Goal: Check status: Check status

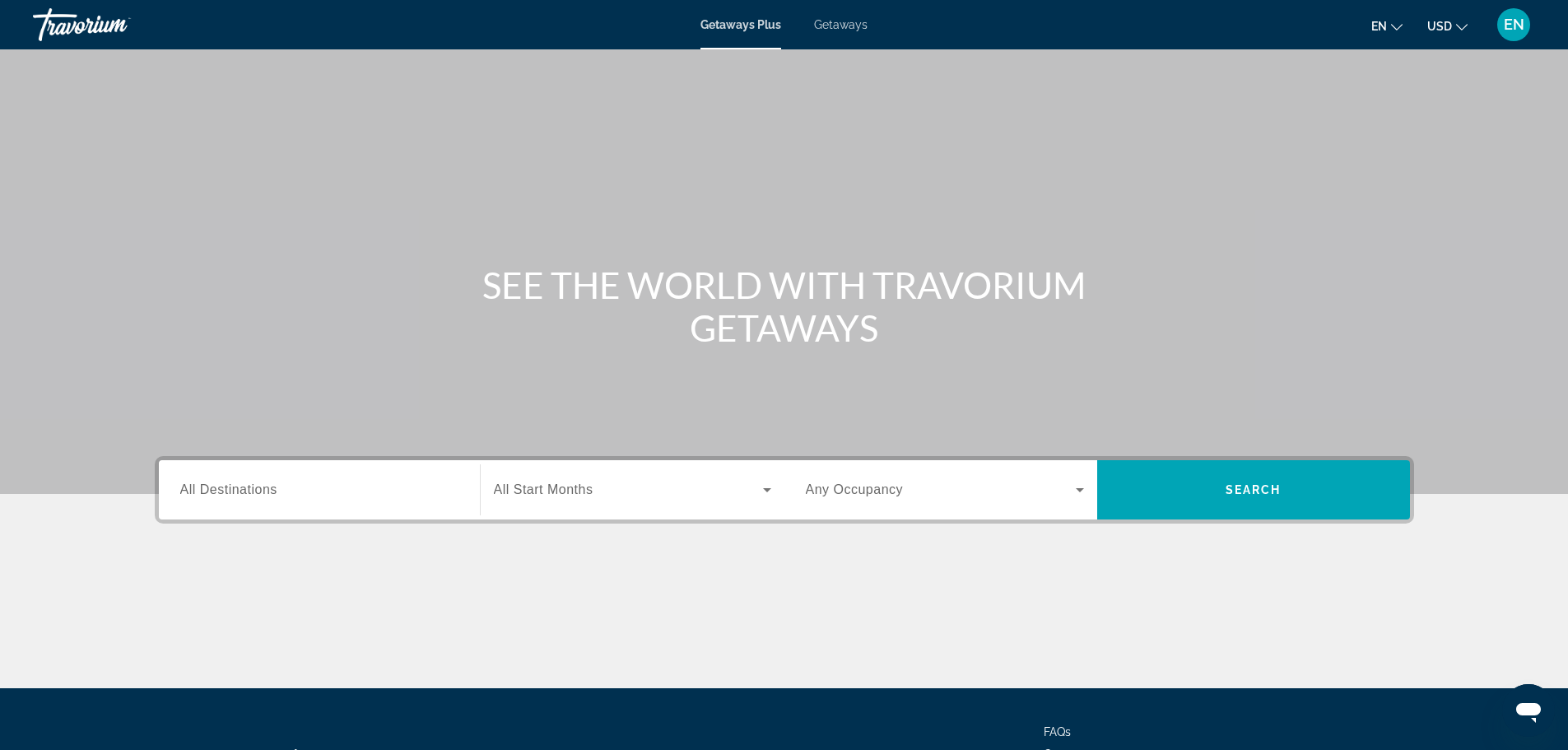
click at [1509, 20] on span "EN" at bounding box center [1515, 25] width 21 height 17
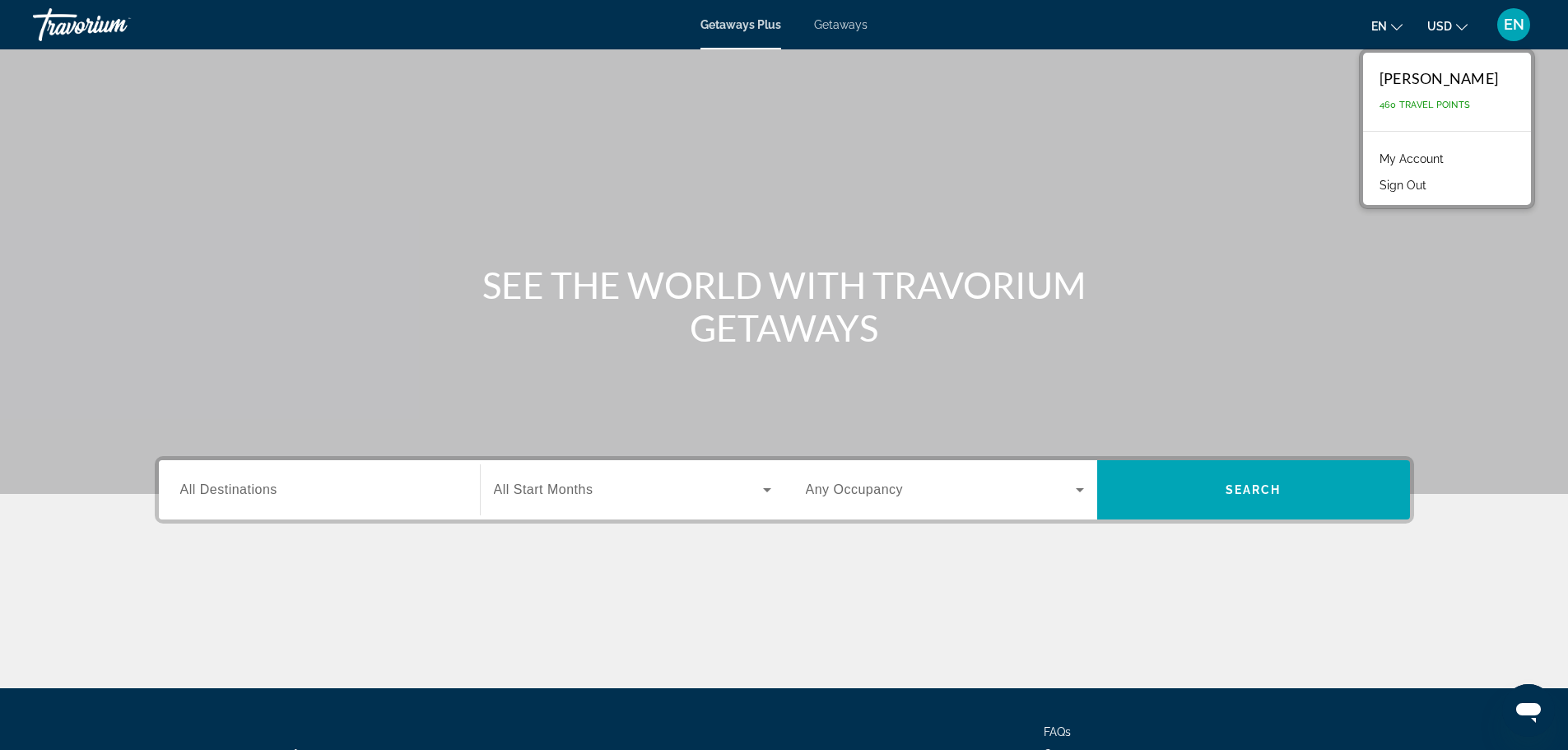
click at [1453, 157] on link "My Account" at bounding box center [1412, 159] width 81 height 22
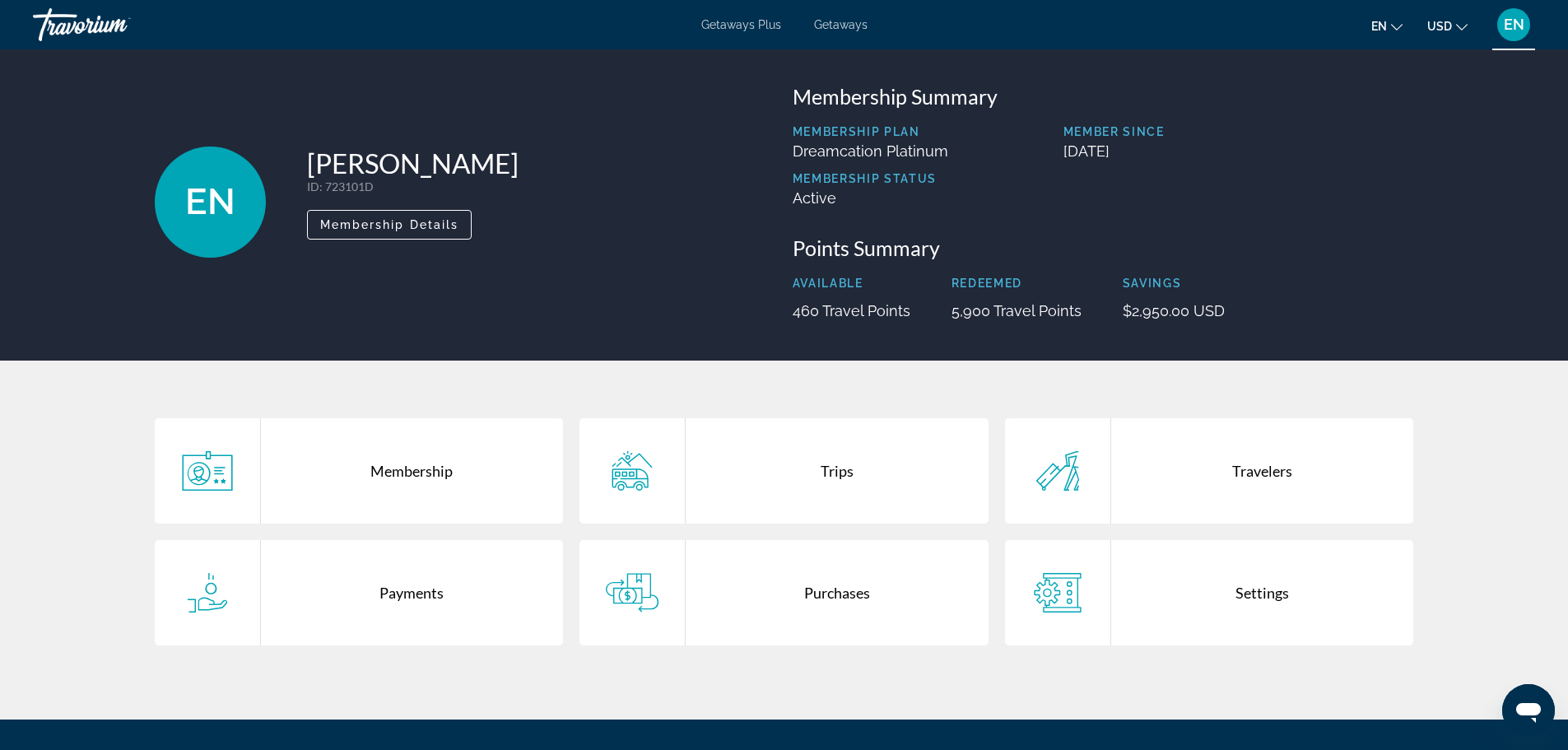
scroll to position [165, 0]
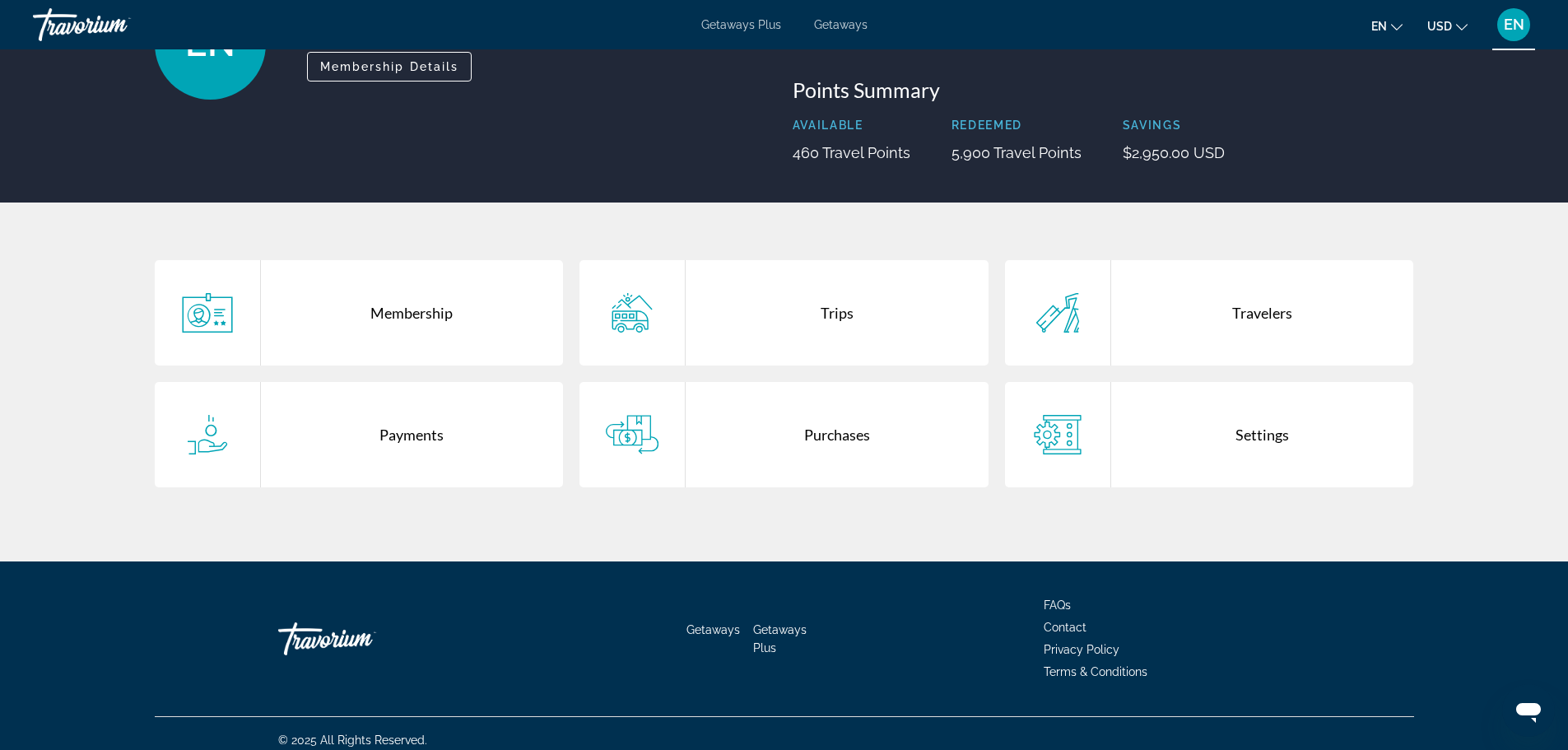
click at [888, 319] on div "Trips" at bounding box center [837, 313] width 303 height 105
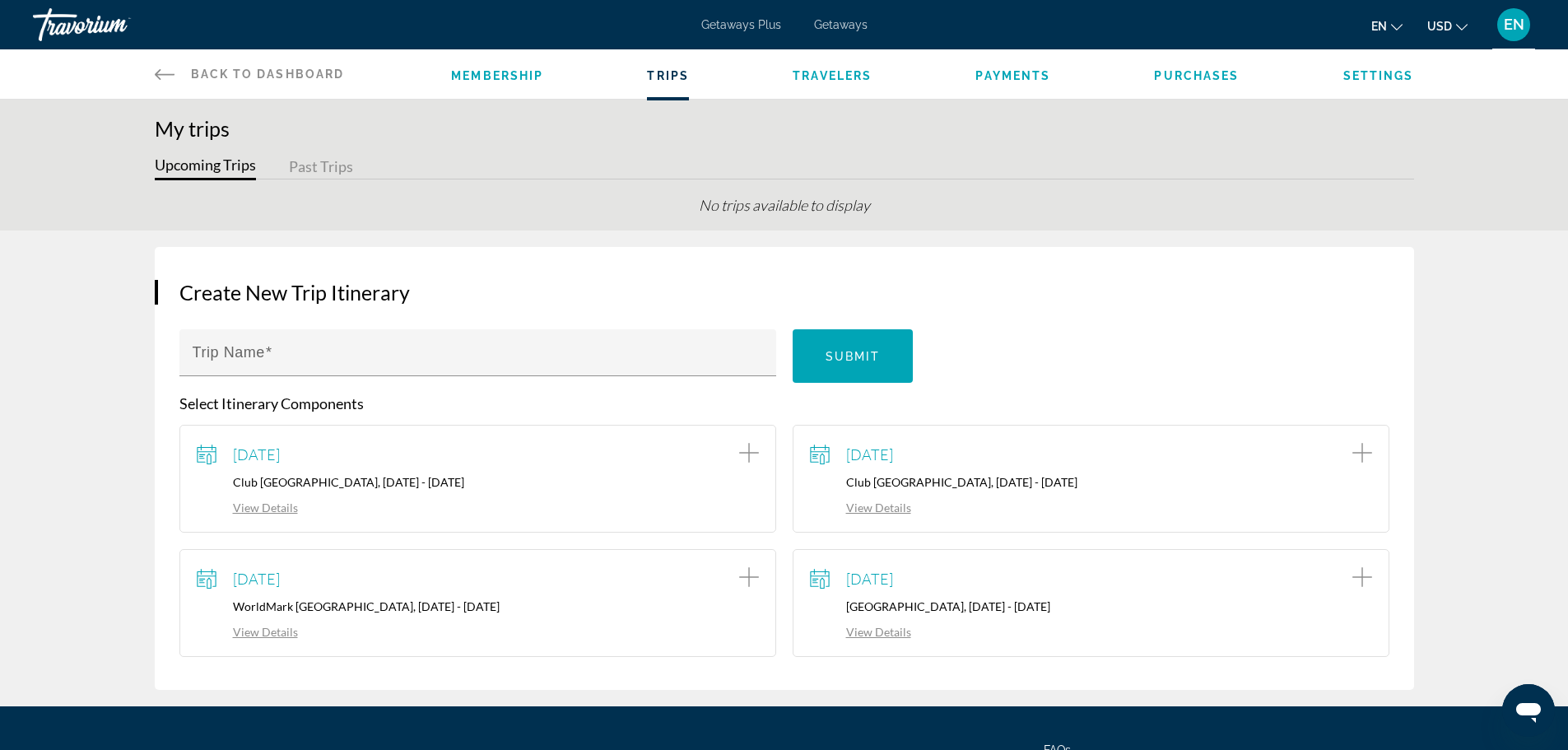
scroll to position [82, 0]
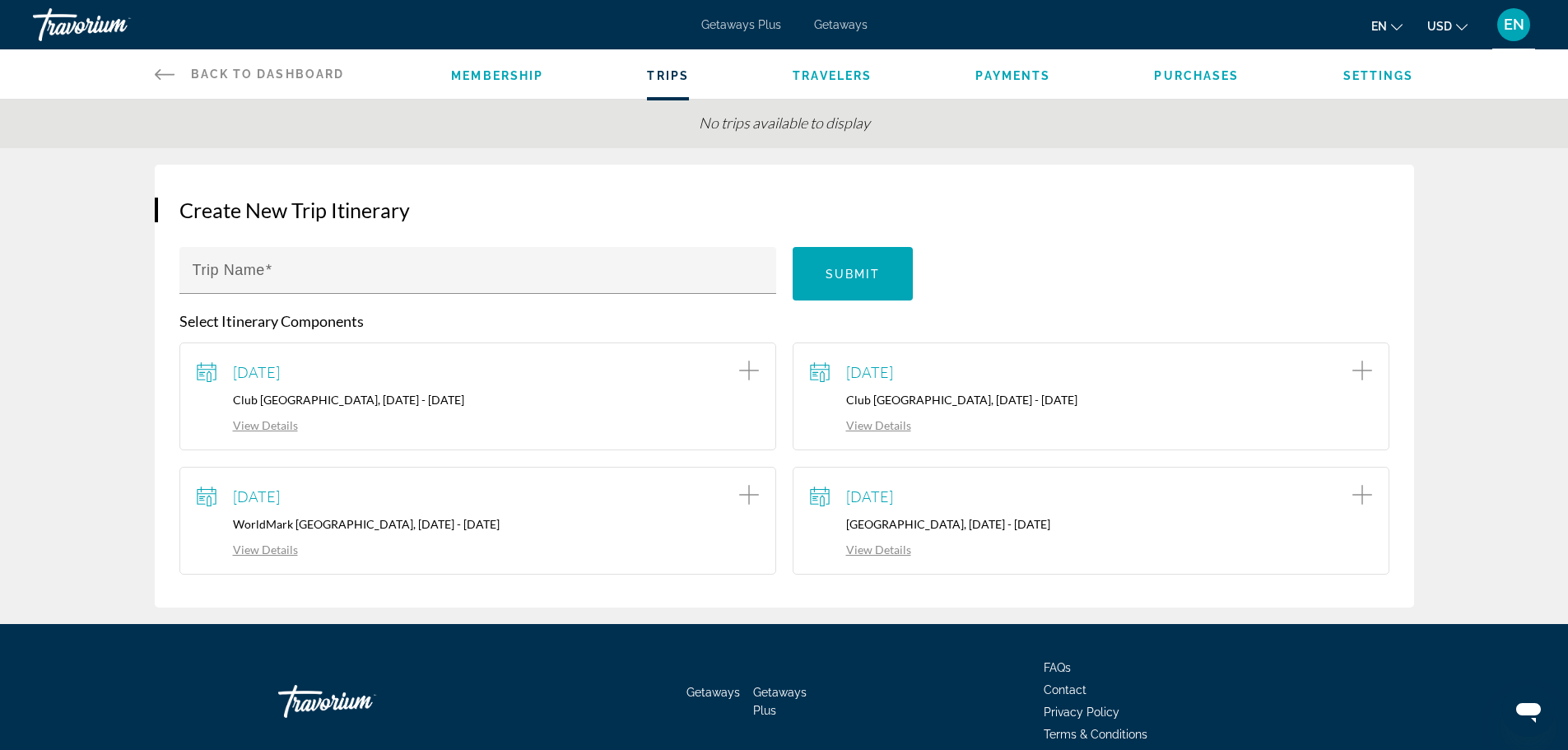
click at [871, 550] on link "View Details" at bounding box center [860, 549] width 101 height 14
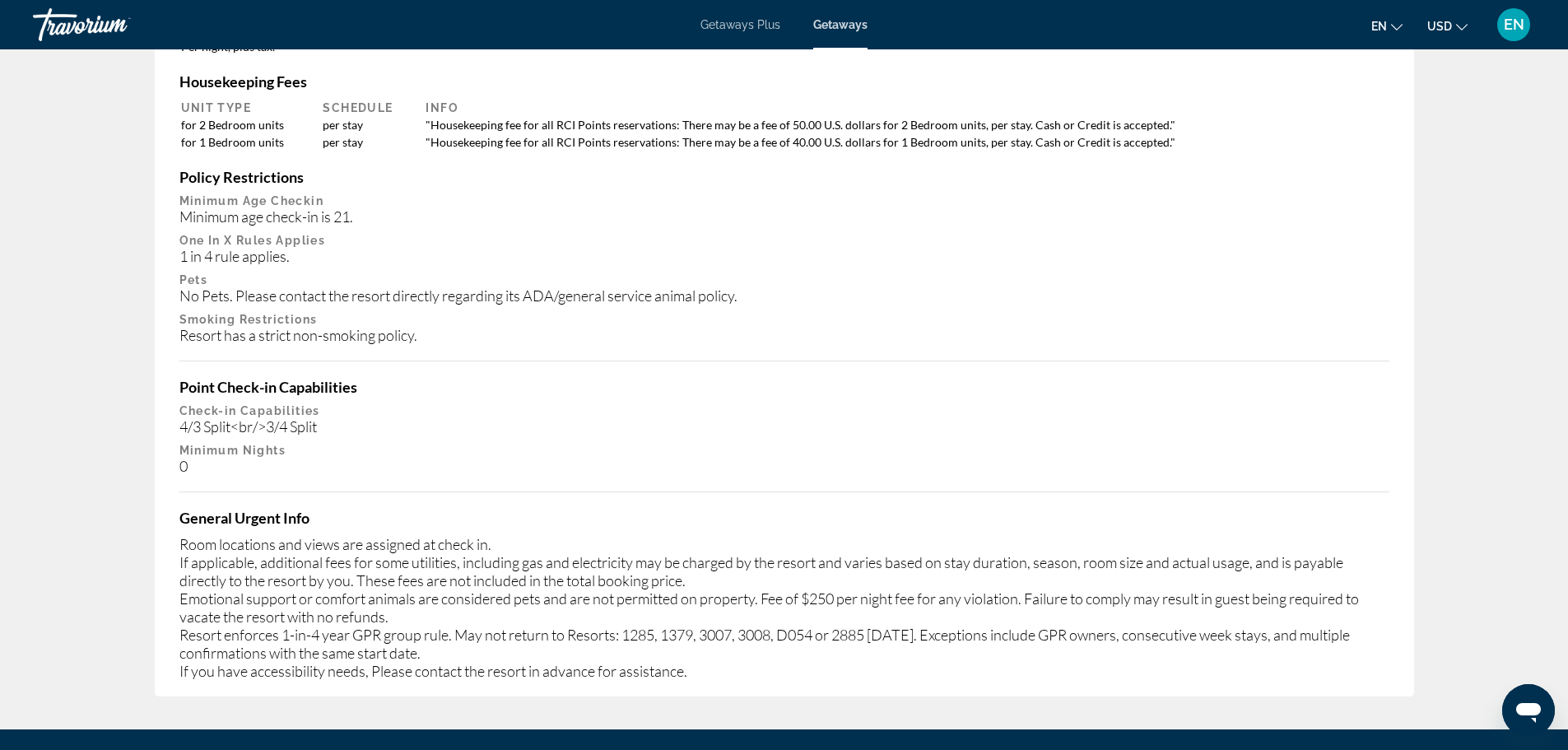
scroll to position [736, 0]
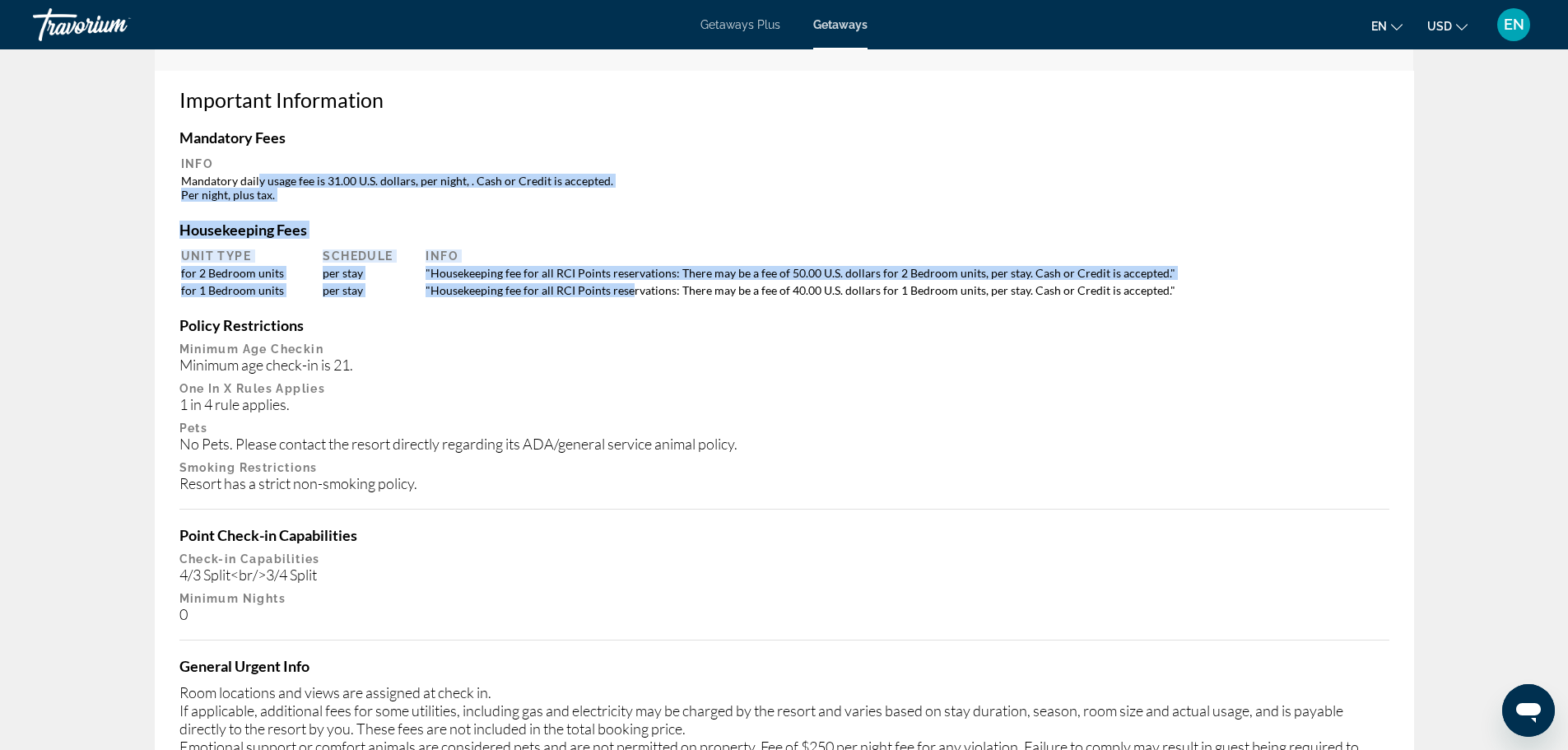
drag, startPoint x: 260, startPoint y: 184, endPoint x: 632, endPoint y: 290, distance: 386.8
click at [632, 290] on div "Important Information Mandatory Fees Info Mandatory daily usage fee is 31.00 U.…" at bounding box center [784, 458] width 1260 height 774
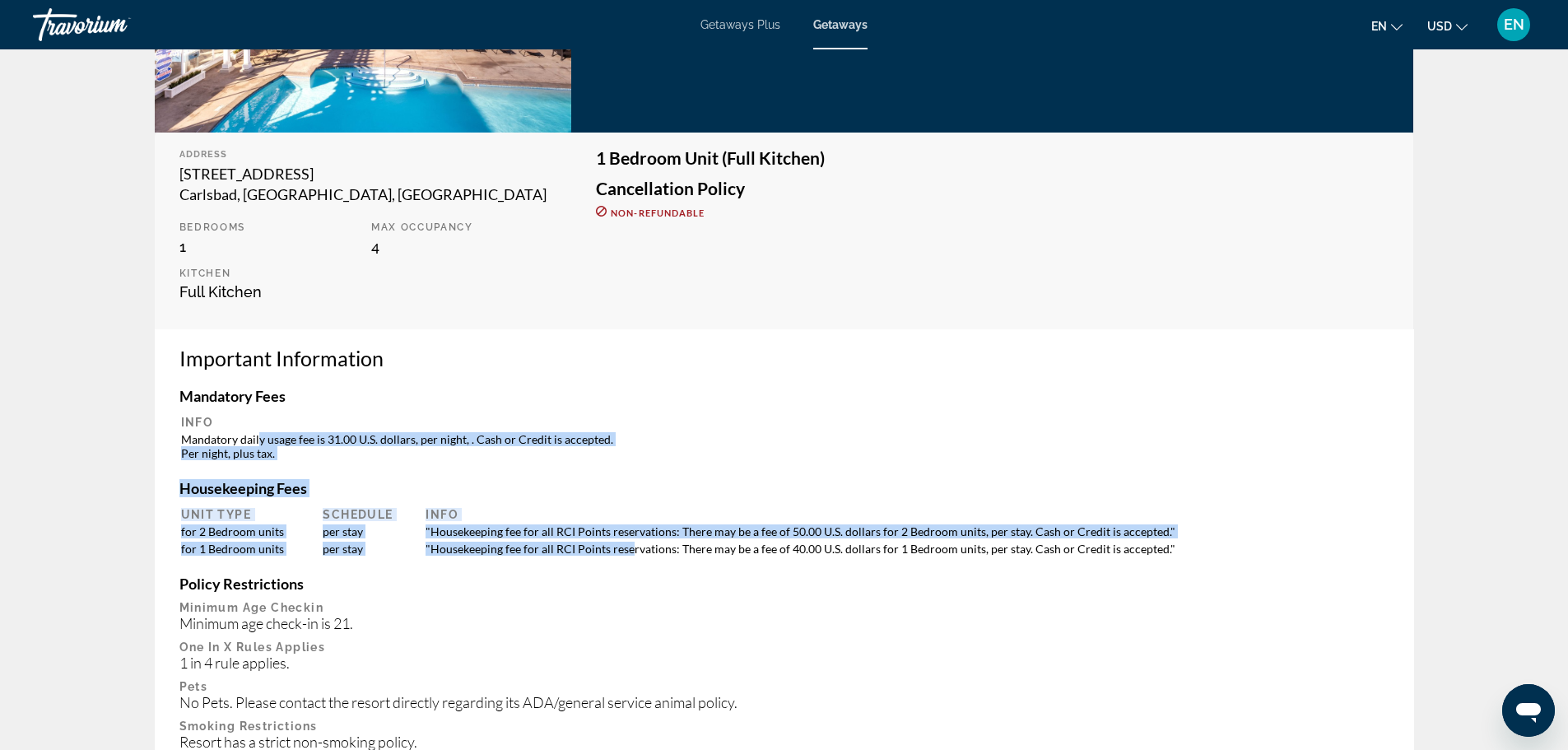
scroll to position [488, 0]
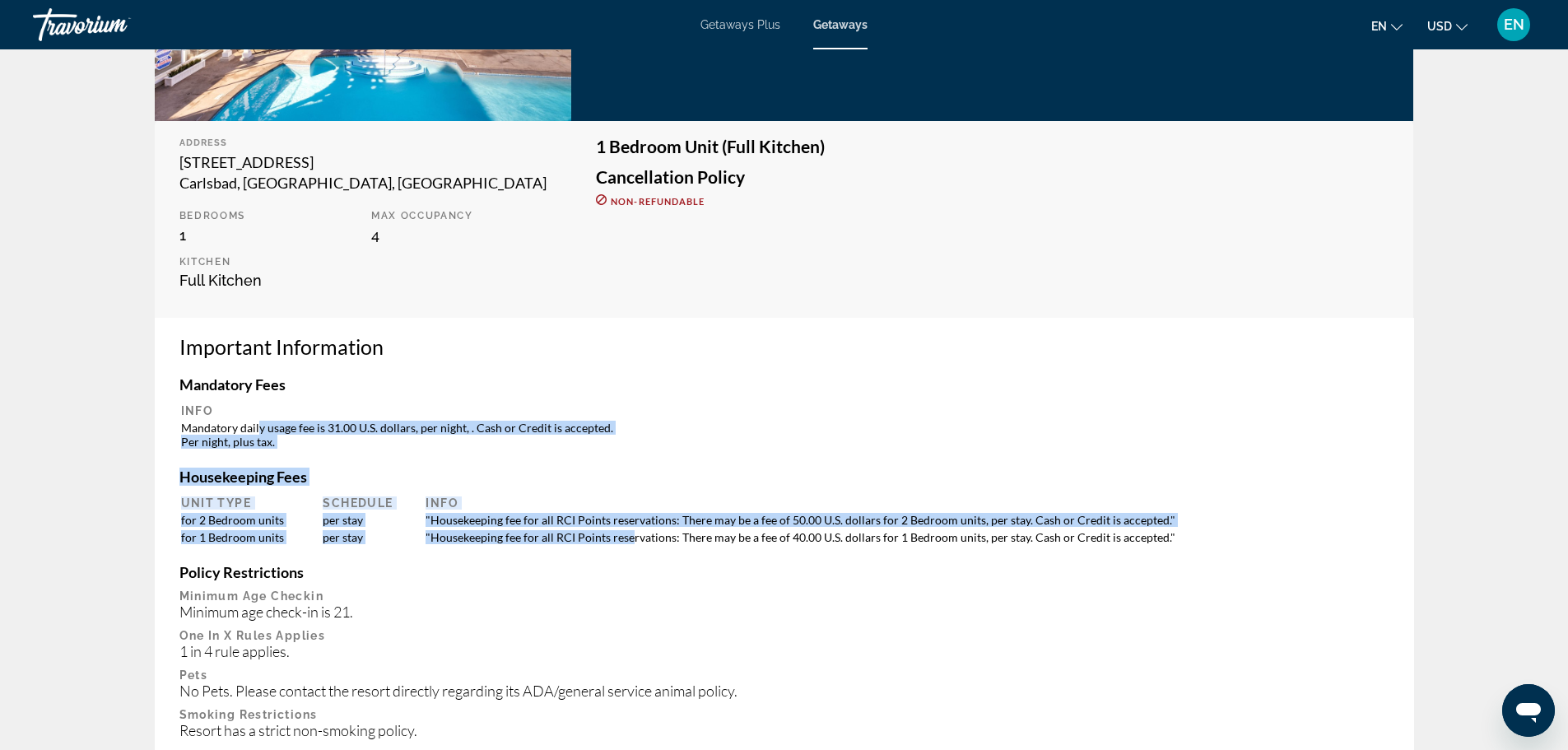
click at [845, 484] on h4 "Housekeeping Fees" at bounding box center [785, 477] width 1210 height 18
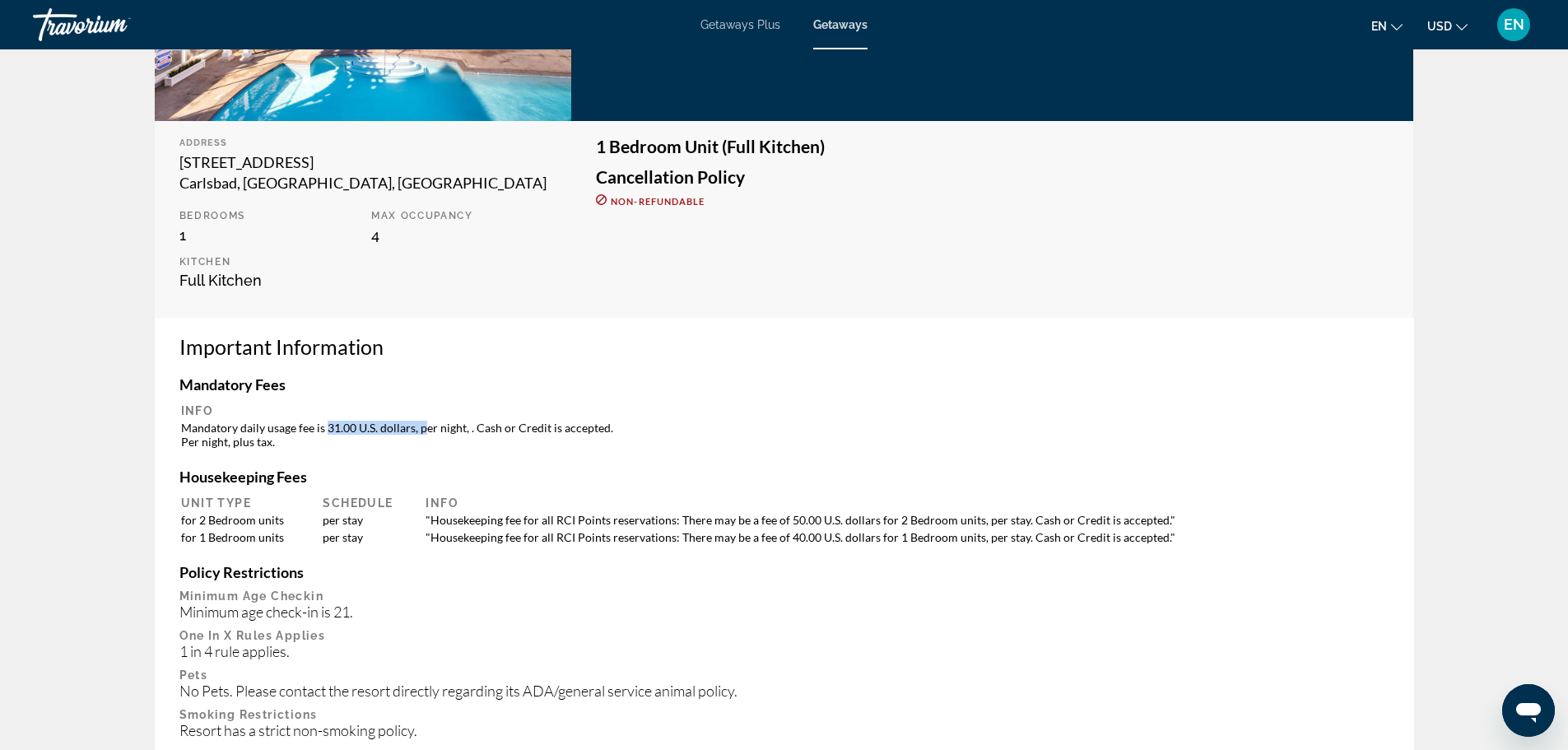
drag, startPoint x: 424, startPoint y: 429, endPoint x: 326, endPoint y: 423, distance: 98.2
click at [326, 423] on td "Mandatory daily usage fee is 31.00 U.S. dollars, per night, . Cash or Credit is…" at bounding box center [785, 434] width 1207 height 29
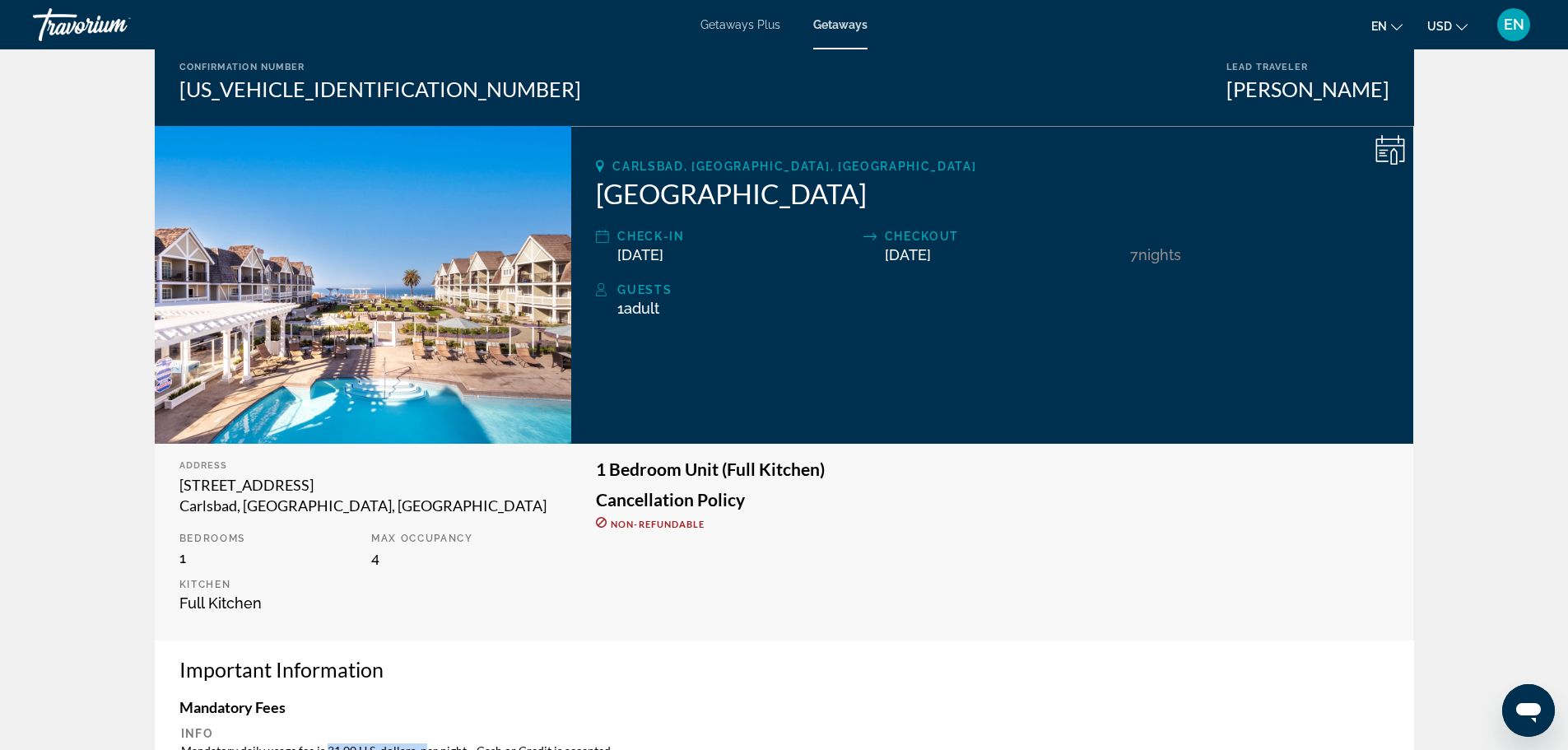
scroll to position [165, 0]
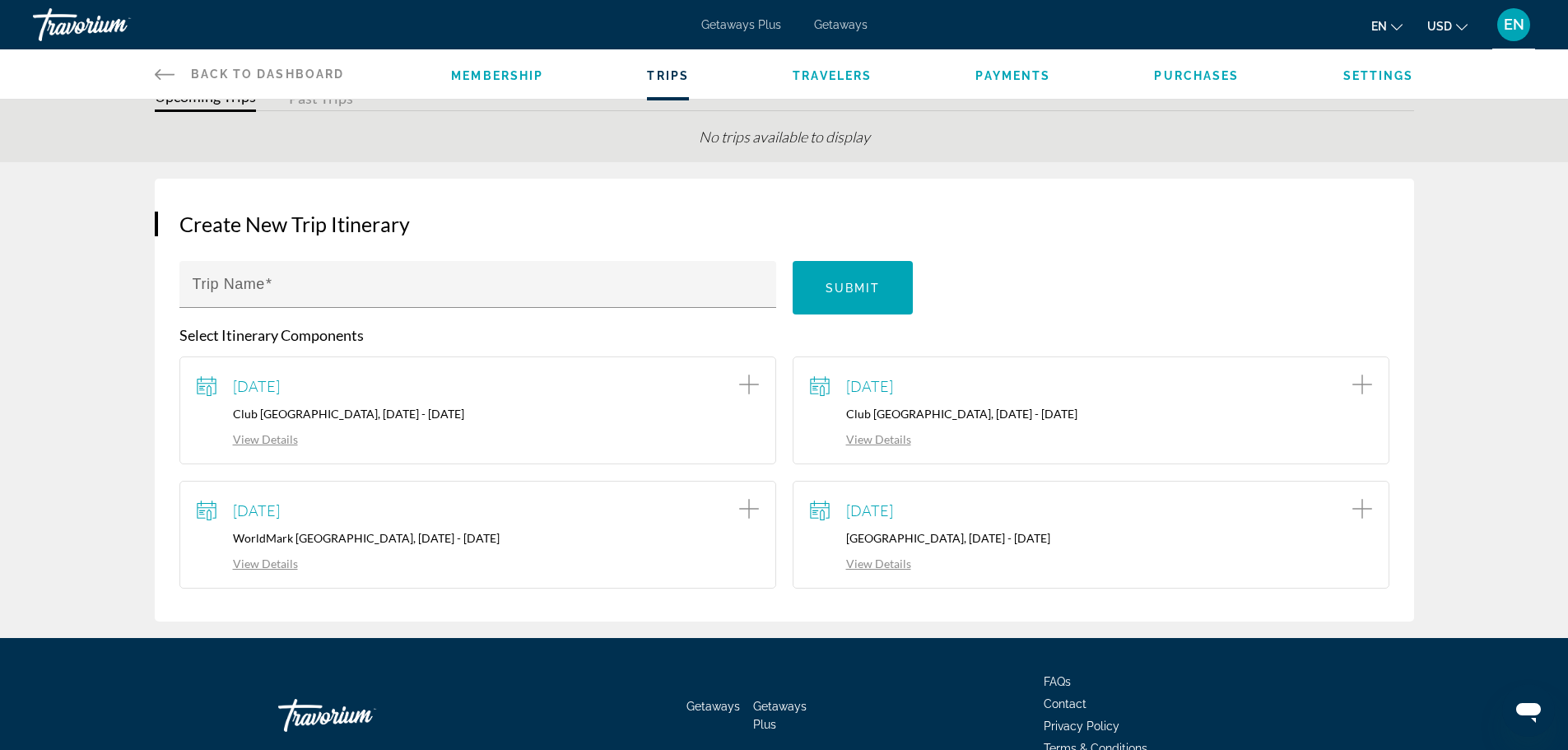
scroll to position [157, 0]
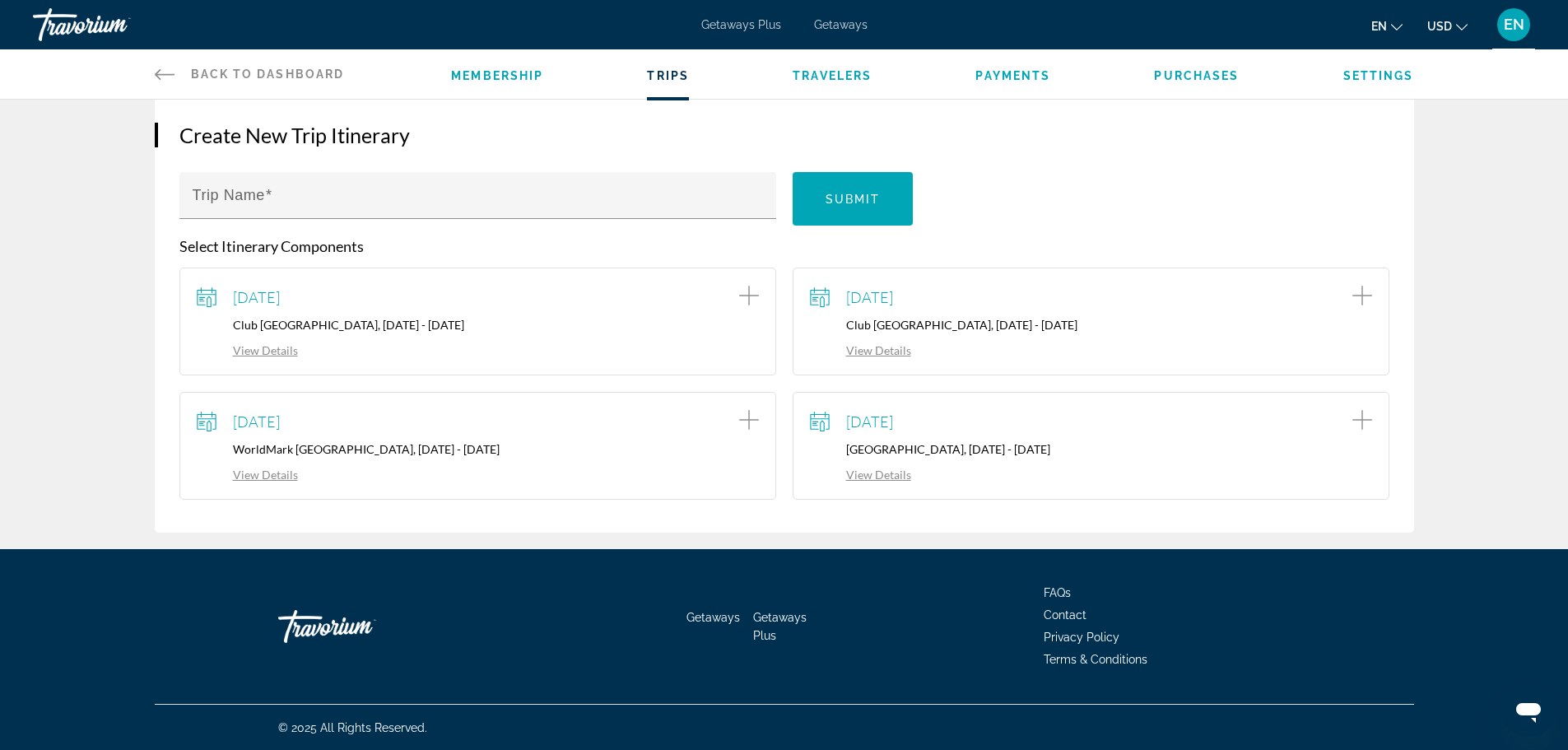
click at [880, 349] on link "View Details" at bounding box center [860, 350] width 101 height 14
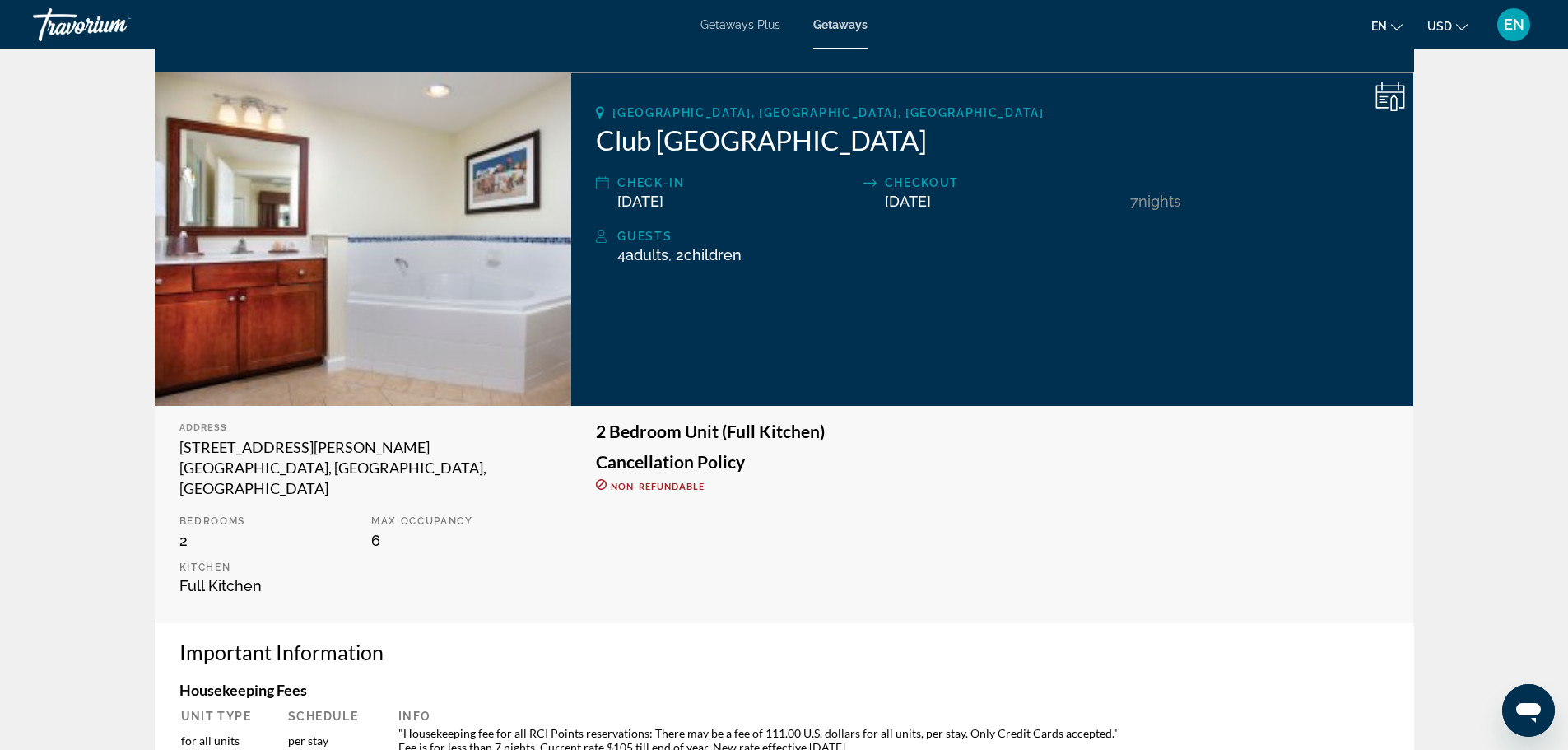
scroll to position [82, 0]
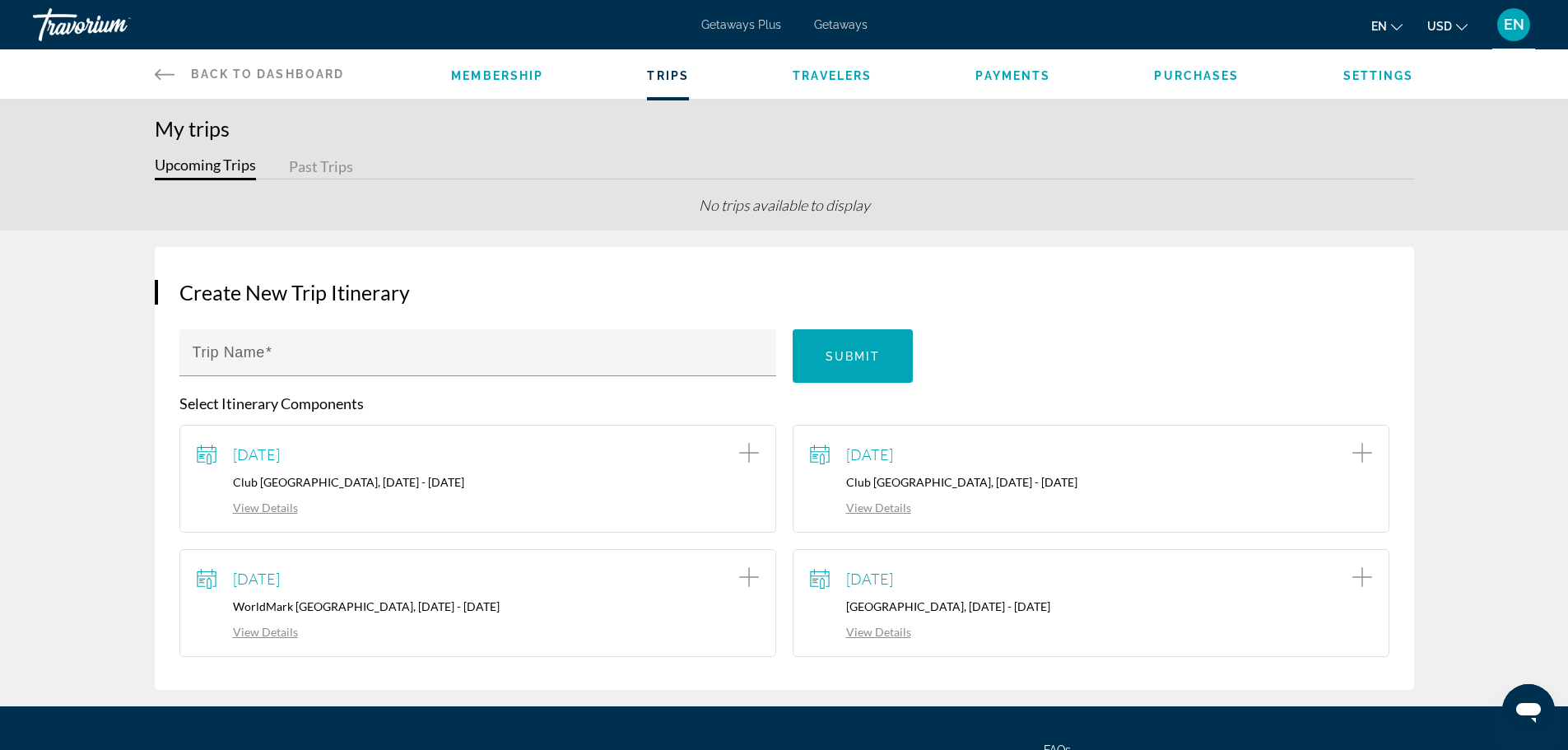
click at [1210, 74] on span "Purchases" at bounding box center [1196, 76] width 84 height 13
